Goal: Information Seeking & Learning: Learn about a topic

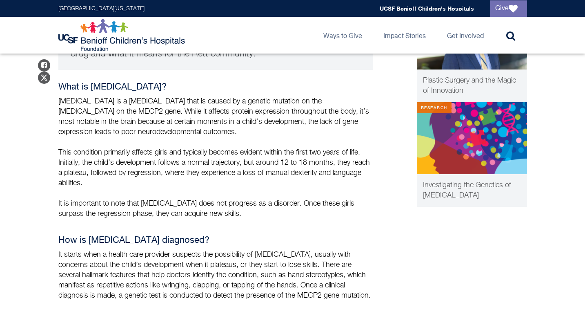
scroll to position [396, 0]
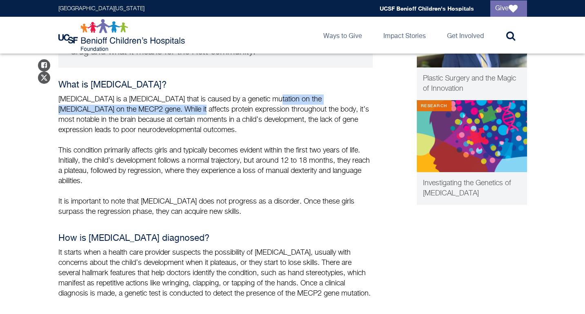
drag, startPoint x: 270, startPoint y: 83, endPoint x: 167, endPoint y: 91, distance: 104.1
click at [167, 94] on p "[MEDICAL_DATA] is a [MEDICAL_DATA] that is caused by a genetic mutation on the …" at bounding box center [215, 114] width 315 height 41
copy p "a genetic mutation on the [MEDICAL_DATA] on the MECP2 gene"
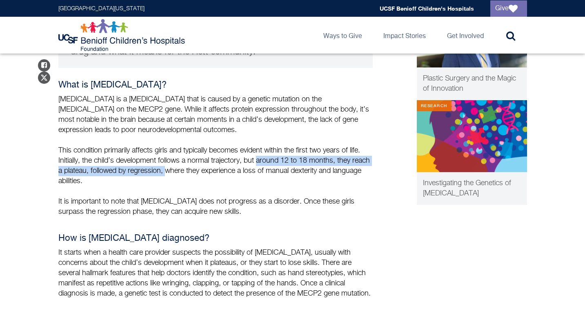
drag, startPoint x: 259, startPoint y: 144, endPoint x: 188, endPoint y: 153, distance: 72.0
click at [188, 153] on p "This condition primarily affects girls and typically becomes evident within the…" at bounding box center [215, 165] width 315 height 41
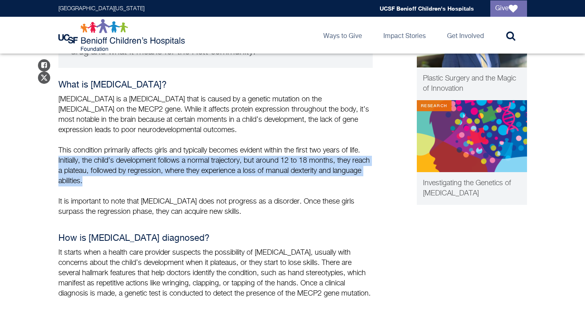
drag, startPoint x: 57, startPoint y: 143, endPoint x: 114, endPoint y: 169, distance: 62.3
copy p "Initially, the child’s development follows a normal trajectory, but around 12 t…"
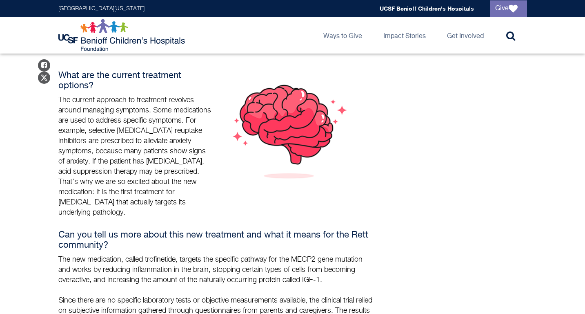
scroll to position [655, 0]
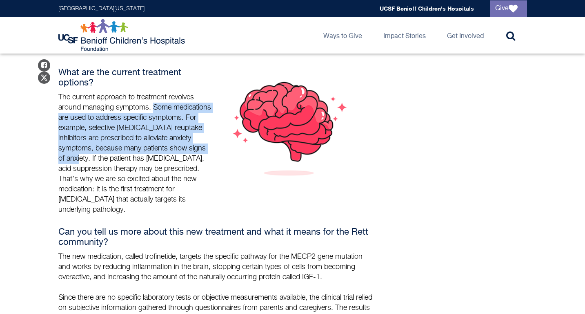
drag, startPoint x: 154, startPoint y: 99, endPoint x: 129, endPoint y: 152, distance: 58.3
click at [129, 152] on p "The current approach to treatment revolves around managing symptoms. Some medic…" at bounding box center [135, 153] width 154 height 123
copy p "Some medications are used to address specific symptoms. For example, selective …"
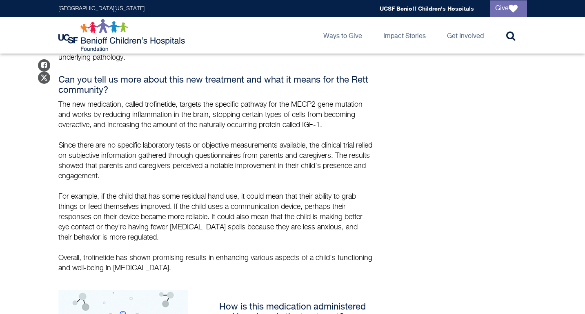
scroll to position [809, 0]
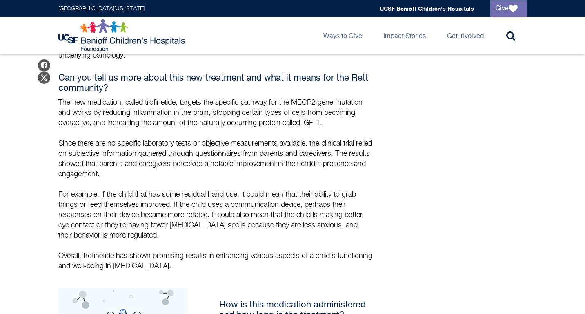
drag, startPoint x: 59, startPoint y: 96, endPoint x: 340, endPoint y: 118, distance: 282.3
click at [340, 118] on p "The new medication, called trofinetide, targets the specific pathway for the ME…" at bounding box center [215, 113] width 315 height 31
copy p "The new medication, called trofinetide, targets the specific pathway for the ME…"
drag, startPoint x: 58, startPoint y: 136, endPoint x: 149, endPoint y: 173, distance: 98.0
click at [149, 173] on p "Since there are no specific laboratory tests or objective measurements availabl…" at bounding box center [215, 158] width 315 height 41
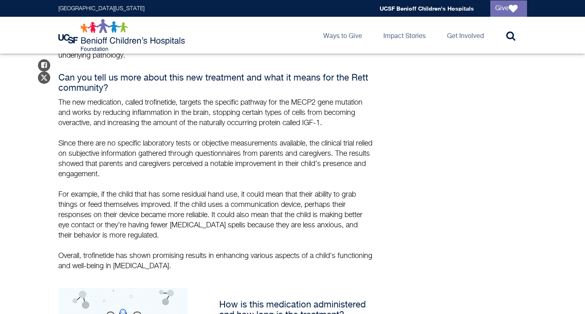
copy p "Since there are no specific laboratory tests or objective measurements availabl…"
click at [55, 183] on div "Share on Facebook Share on Twitter The United States Food and Drug Administrati…" at bounding box center [293, 144] width 484 height 1190
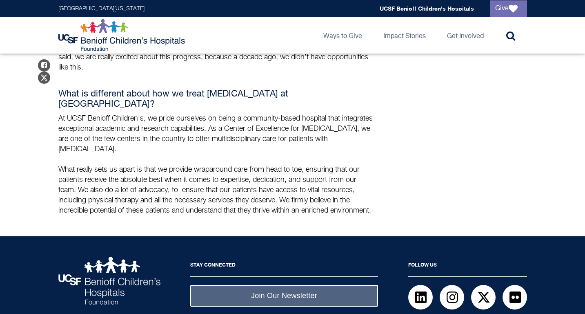
scroll to position [1334, 0]
